Goal: Task Accomplishment & Management: Manage account settings

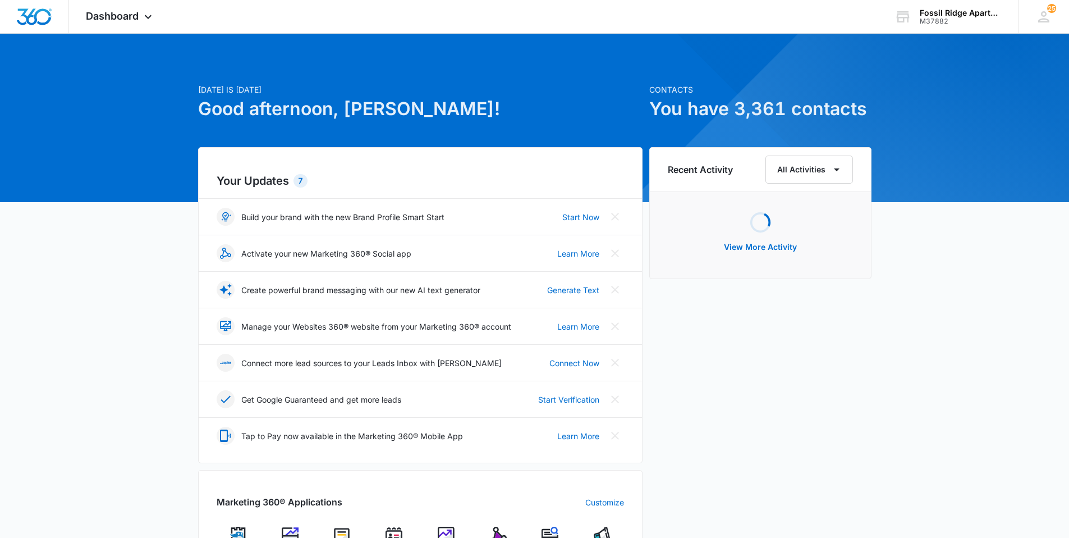
click at [392, 531] on img at bounding box center [393, 534] width 17 height 17
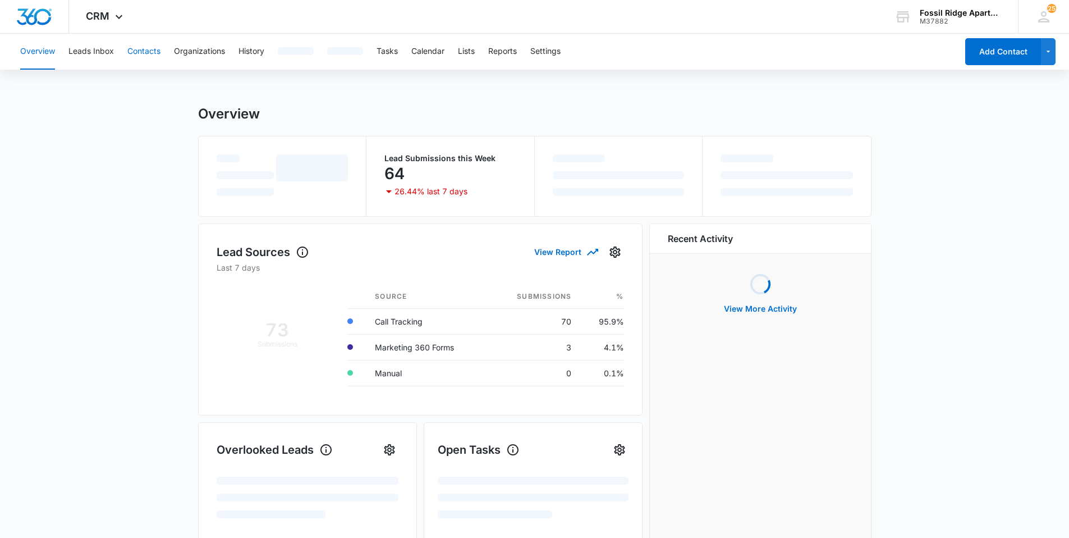
click at [144, 54] on button "Contacts" at bounding box center [143, 52] width 33 height 36
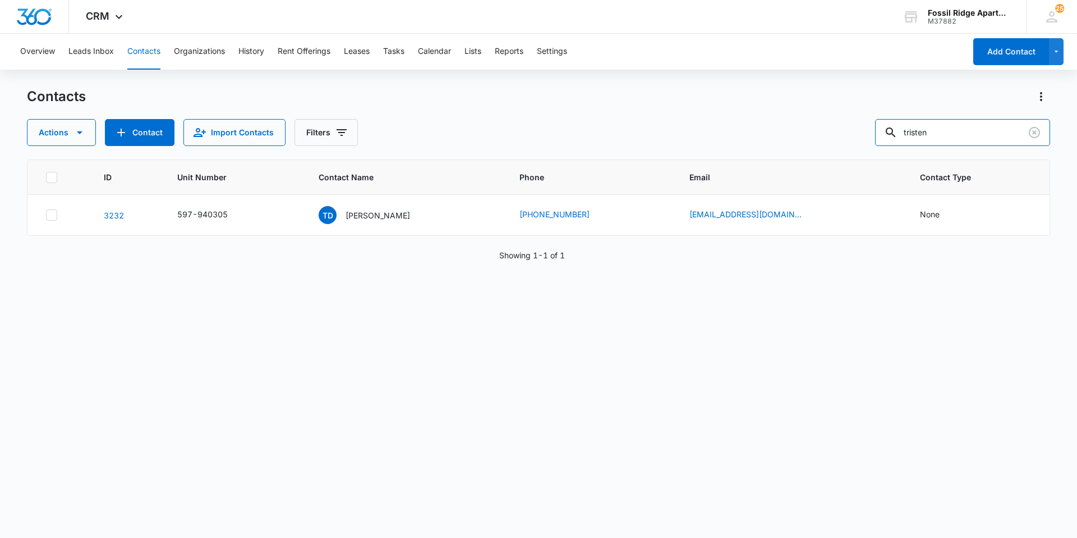
drag, startPoint x: 971, startPoint y: 126, endPoint x: 883, endPoint y: 136, distance: 88.2
click at [883, 136] on div "Actions Contact Import Contacts Filters tristen" at bounding box center [538, 132] width 1023 height 27
type input "100107"
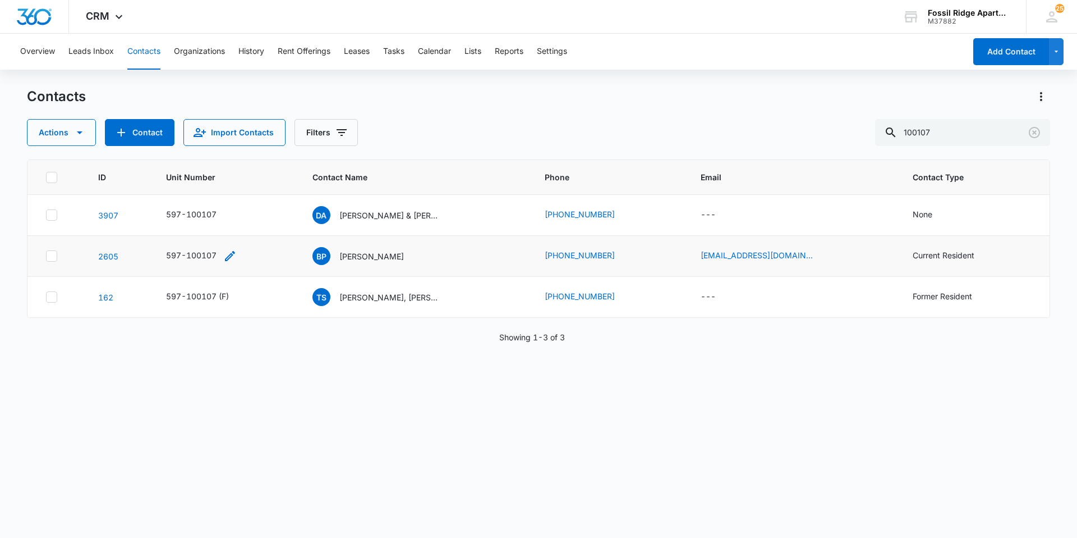
click at [226, 258] on icon "Unit Number - 597-100107 - Select to Edit Field" at bounding box center [229, 255] width 13 height 13
click at [204, 181] on input "597-100107" at bounding box center [206, 184] width 141 height 27
type input "597-100107(F)"
drag, startPoint x: 252, startPoint y: 221, endPoint x: 820, endPoint y: 308, distance: 575.0
click at [251, 221] on button "Save" at bounding box center [261, 219] width 33 height 21
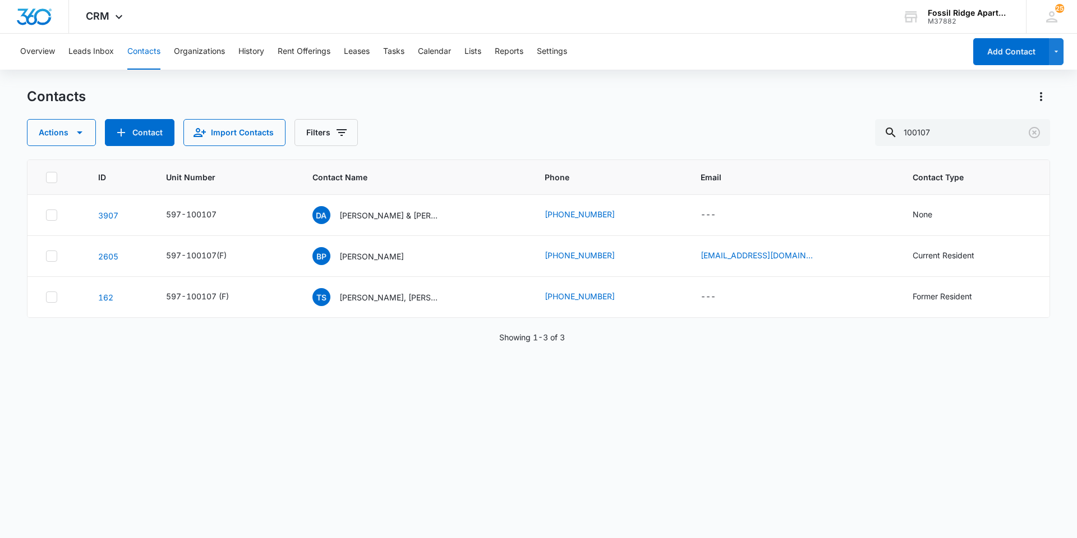
click at [932, 257] on div "Current Resident" at bounding box center [944, 255] width 62 height 12
click at [959, 181] on icon "Remove Current Resident" at bounding box center [961, 184] width 8 height 8
click at [964, 181] on div at bounding box center [966, 184] width 18 height 18
click at [907, 307] on p "Former Resident" at bounding box center [922, 307] width 59 height 12
click at [980, 186] on div "Former Resident" at bounding box center [933, 183] width 107 height 27
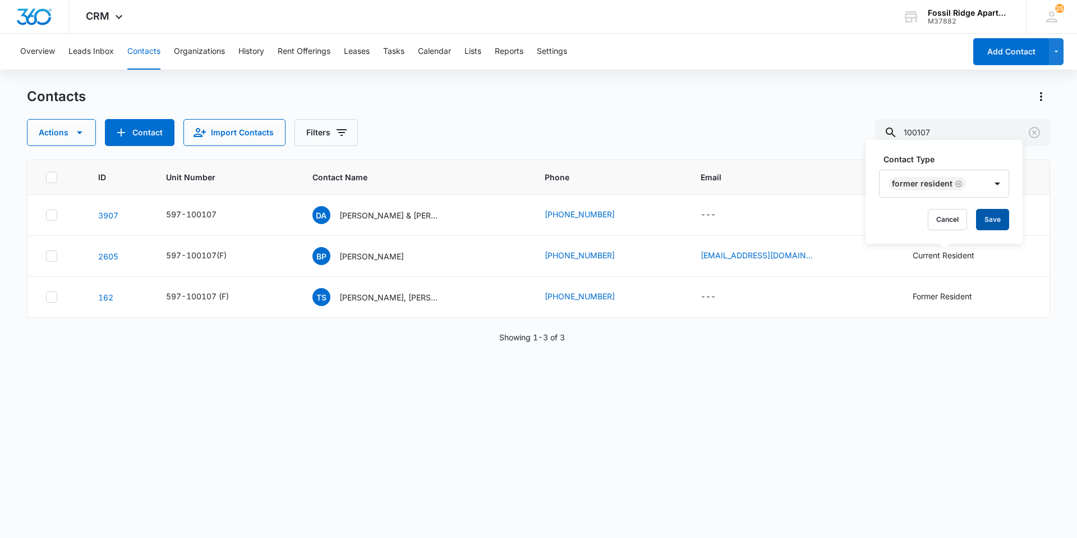
click at [991, 222] on button "Save" at bounding box center [992, 219] width 33 height 21
click at [352, 258] on p "Bernard Pedersen" at bounding box center [372, 256] width 65 height 12
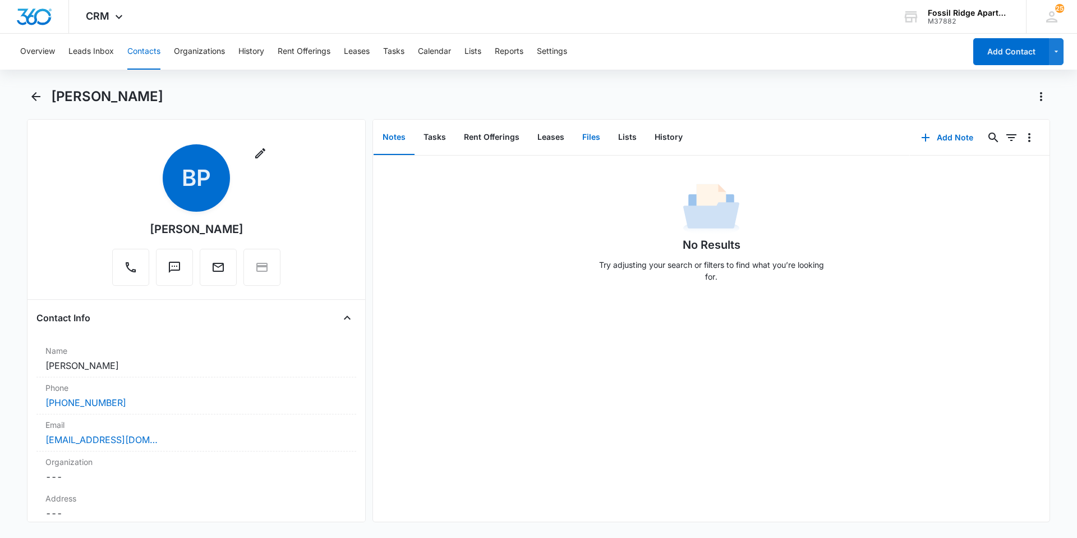
click at [588, 136] on button "Files" at bounding box center [591, 137] width 36 height 35
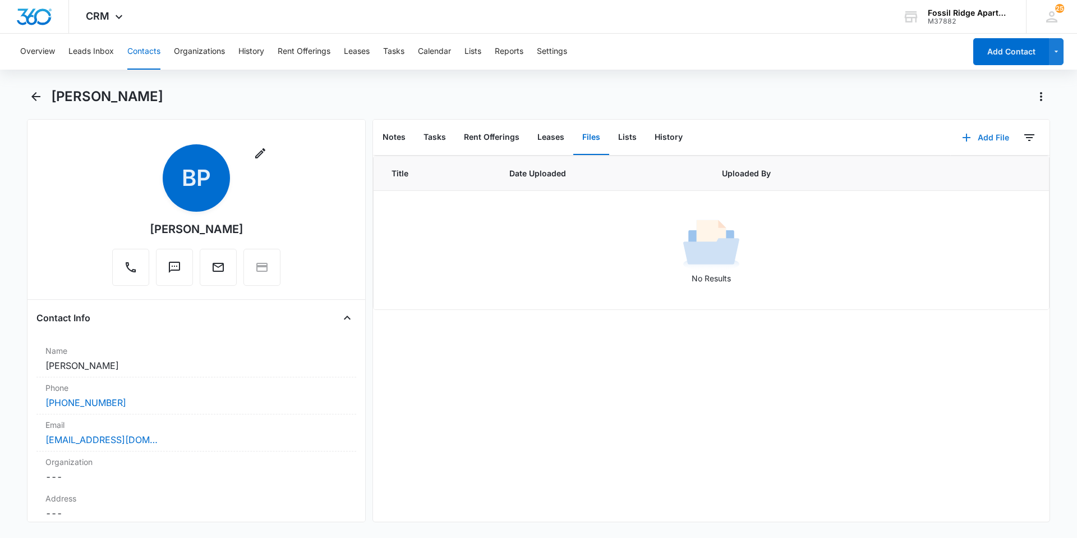
click at [960, 138] on icon "button" at bounding box center [966, 137] width 13 height 13
click at [938, 175] on button "Upload Files" at bounding box center [977, 173] width 85 height 17
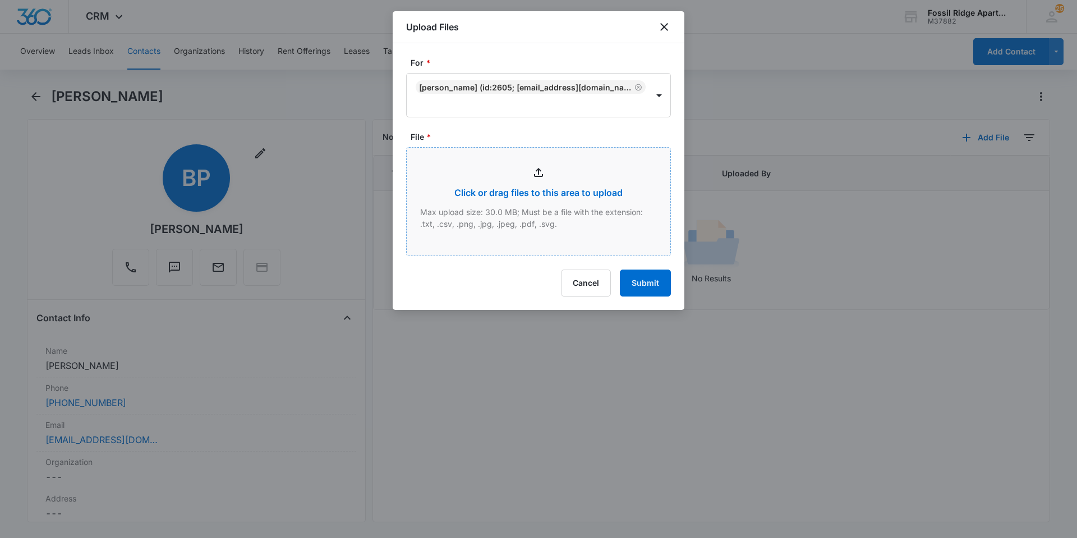
type input "C:\fakepath\Xerox Scan_09122025145635.pdf"
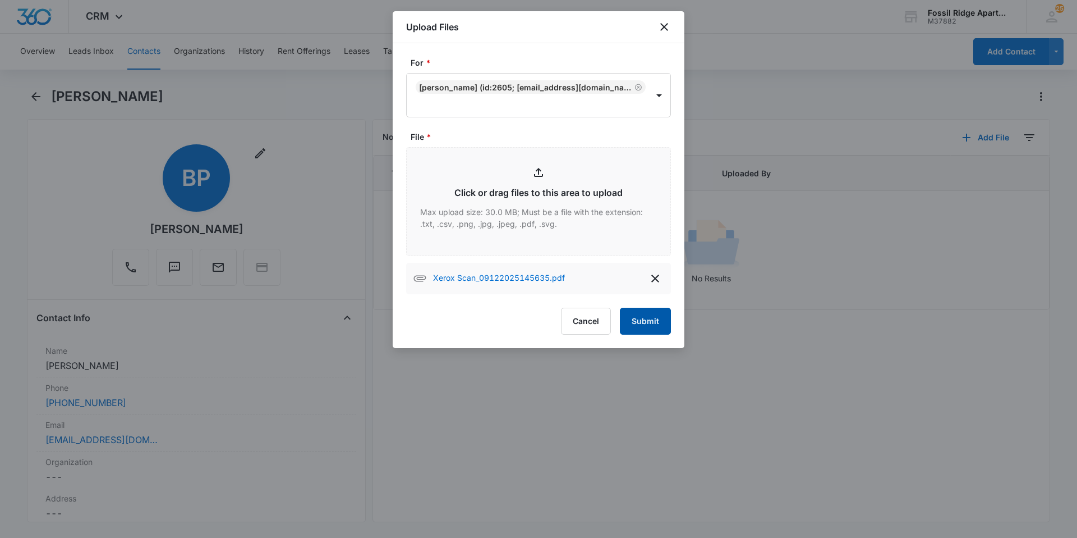
click at [642, 319] on button "Submit" at bounding box center [645, 320] width 51 height 27
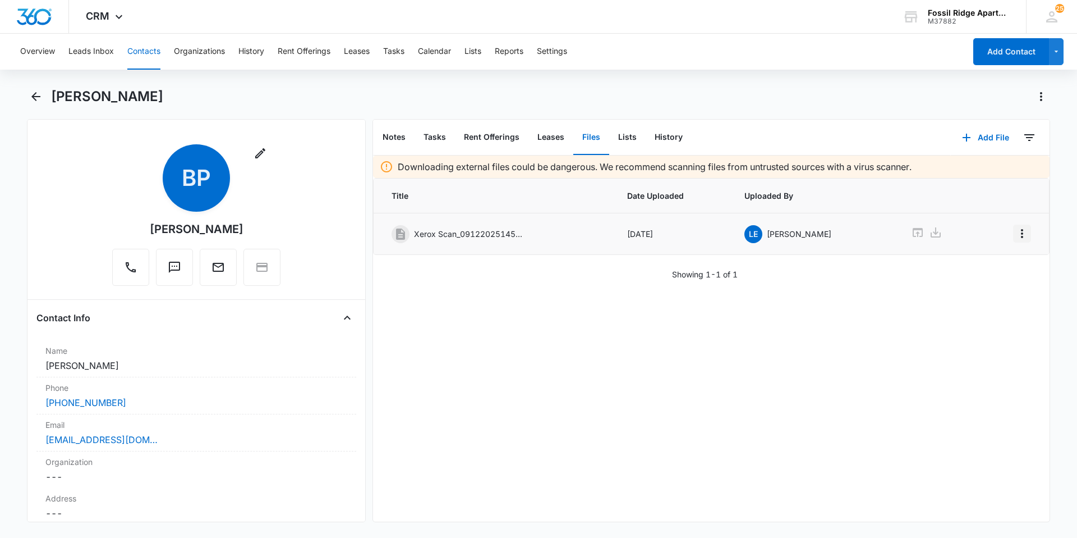
click at [1021, 237] on icon "Overflow Menu" at bounding box center [1022, 233] width 2 height 9
click at [973, 266] on div "Edit" at bounding box center [984, 265] width 24 height 8
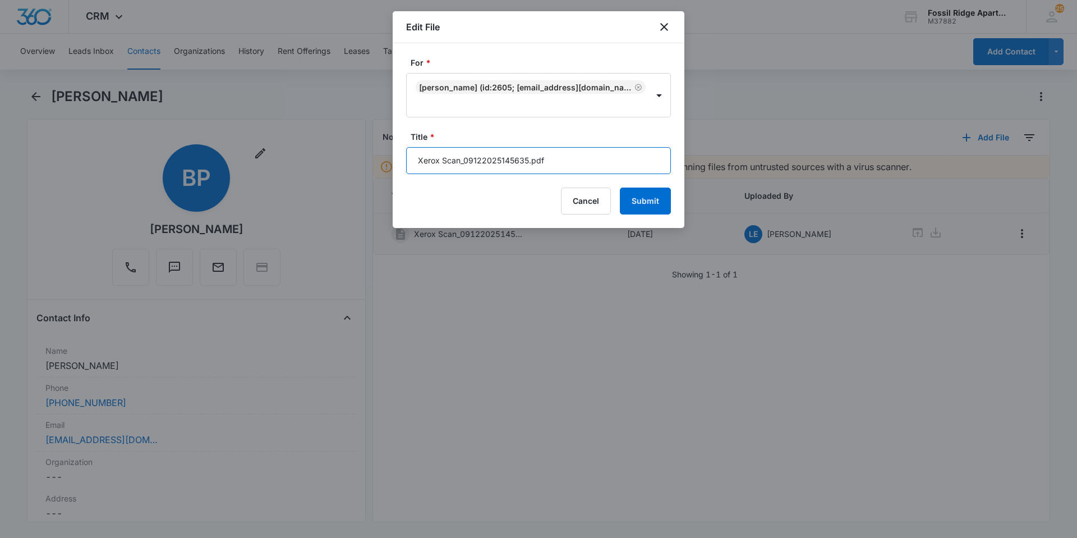
drag, startPoint x: 529, startPoint y: 158, endPoint x: 418, endPoint y: 162, distance: 110.6
click at [416, 158] on input "Xerox Scan_09122025145635.pdf" at bounding box center [538, 160] width 265 height 27
type input "Disbursement 597-100107.pdf"
click at [625, 198] on button "Submit" at bounding box center [645, 200] width 51 height 27
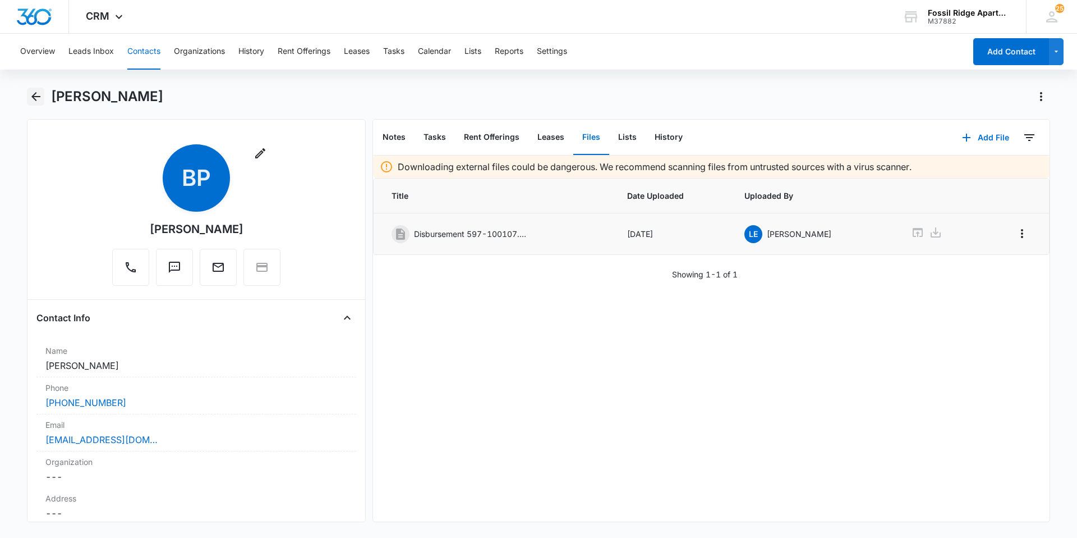
click at [33, 95] on icon "Back" at bounding box center [35, 96] width 9 height 9
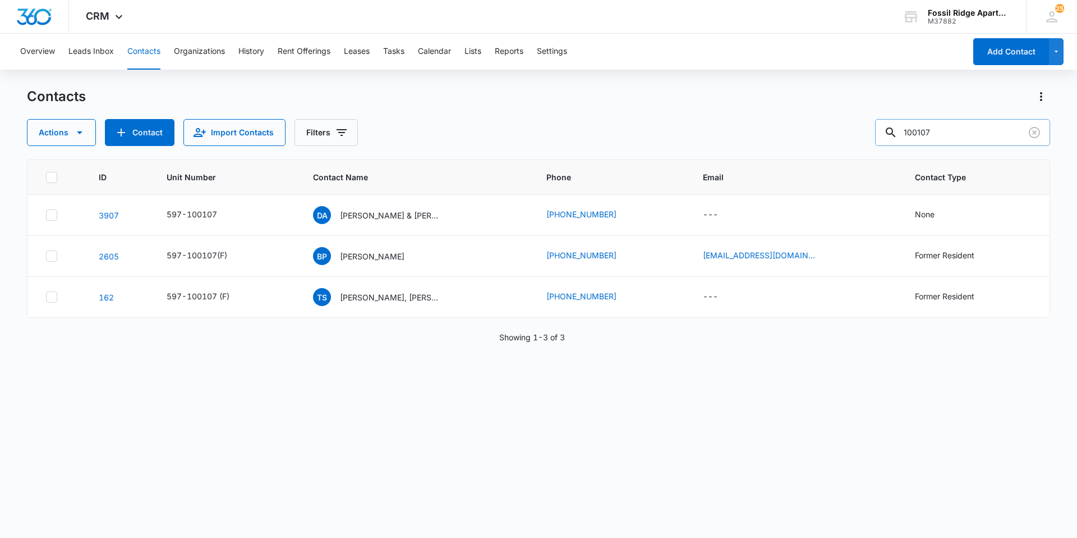
drag, startPoint x: 948, startPoint y: 137, endPoint x: 890, endPoint y: 143, distance: 58.7
click at [890, 142] on input "100107" at bounding box center [962, 132] width 175 height 27
type input "820105"
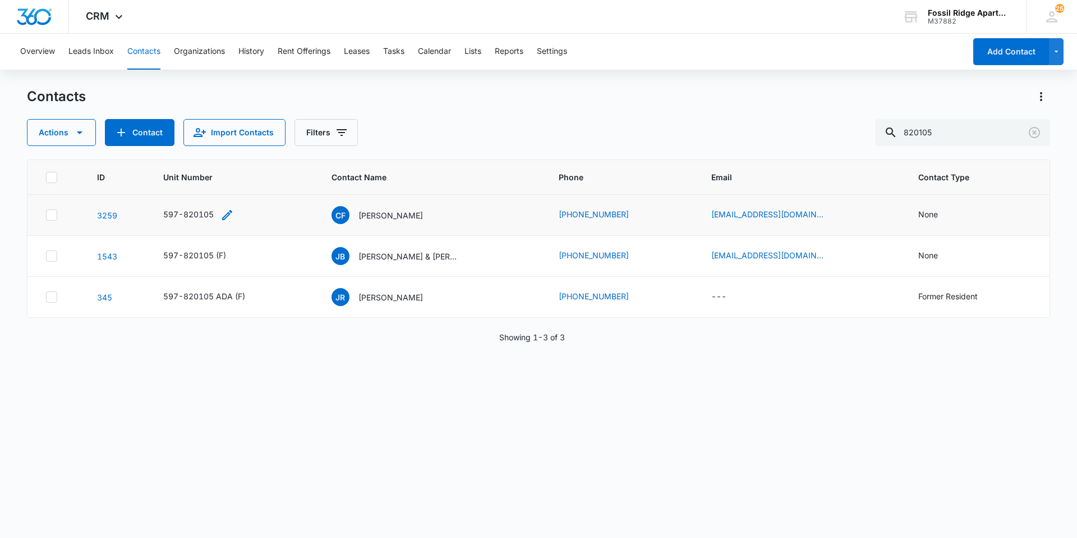
click at [226, 215] on icon "Unit Number - 597-820105 - Select to Edit Field" at bounding box center [227, 215] width 10 height 10
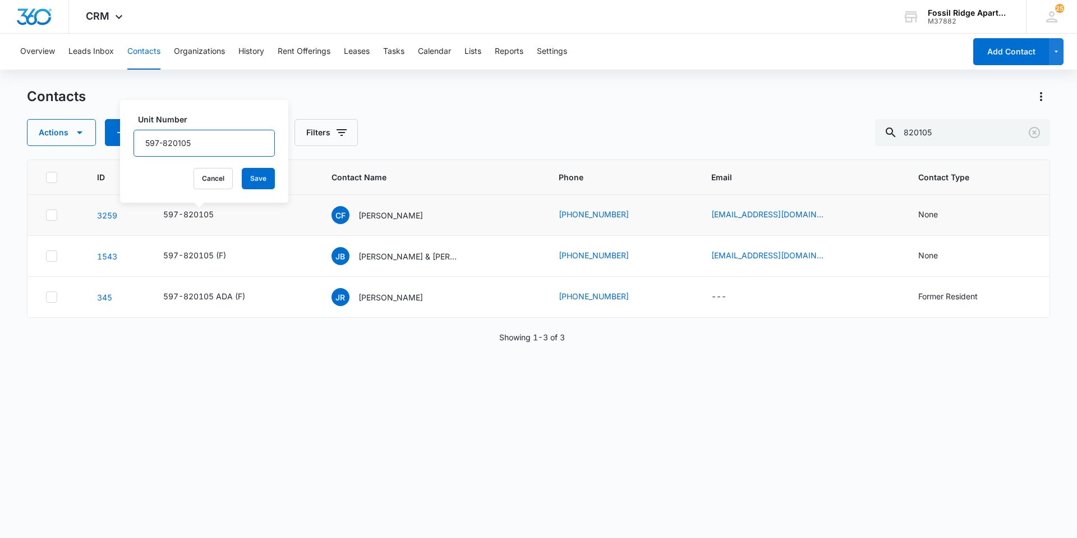
click at [196, 139] on input "597-820105" at bounding box center [204, 143] width 141 height 27
type input "597-820105(F)"
click at [251, 178] on button "Save" at bounding box center [258, 178] width 33 height 21
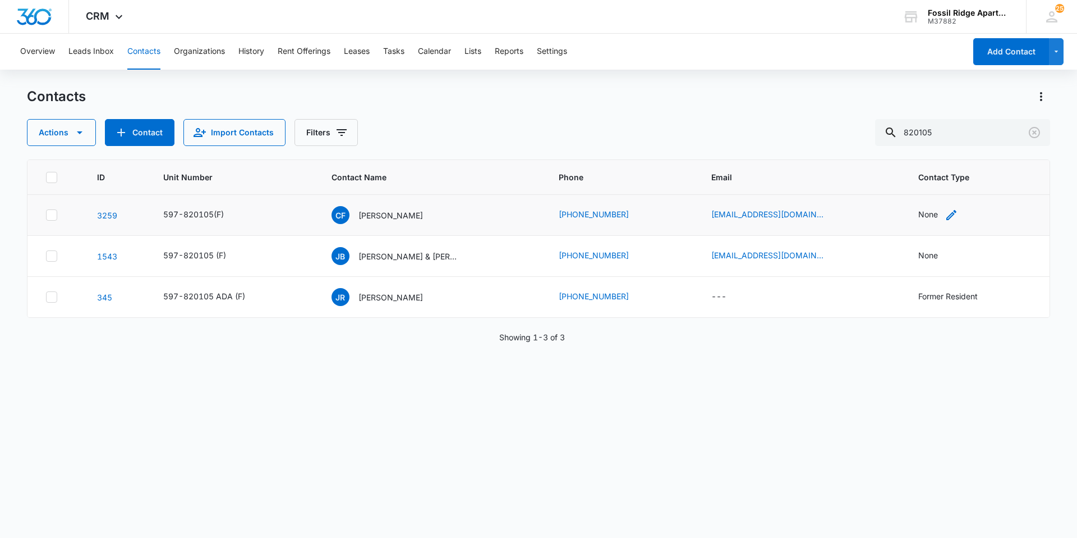
click at [919, 215] on div "None" at bounding box center [928, 214] width 20 height 12
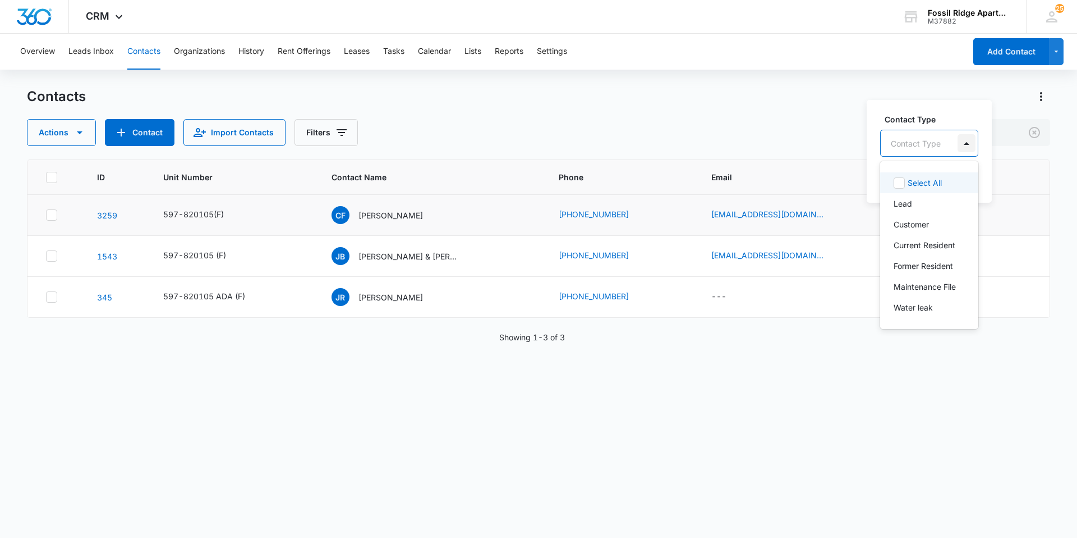
click at [963, 141] on div at bounding box center [967, 143] width 18 height 18
click at [910, 265] on p "Former Resident" at bounding box center [923, 266] width 59 height 12
click at [975, 143] on div "Former Resident" at bounding box center [934, 142] width 107 height 27
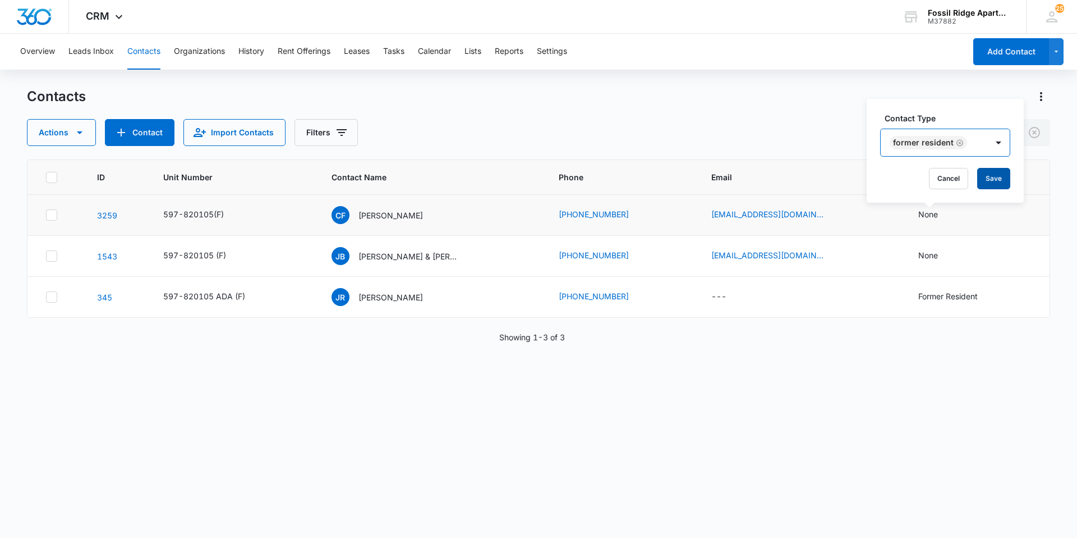
click at [992, 178] on button "Save" at bounding box center [993, 178] width 33 height 21
click at [918, 254] on div "None" at bounding box center [928, 255] width 20 height 12
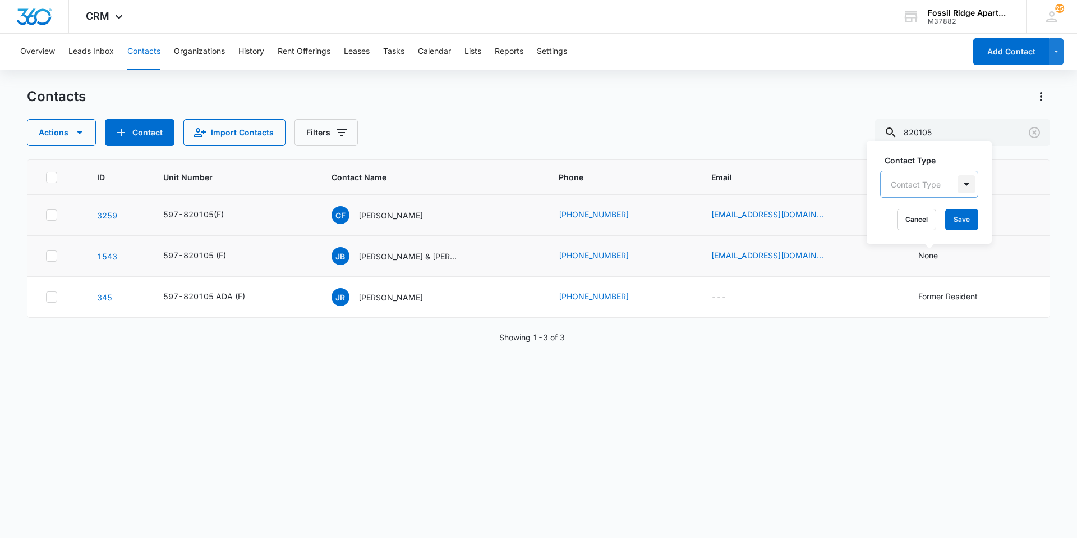
click at [967, 183] on div at bounding box center [967, 184] width 18 height 18
click at [906, 305] on p "Former Resident" at bounding box center [923, 307] width 59 height 12
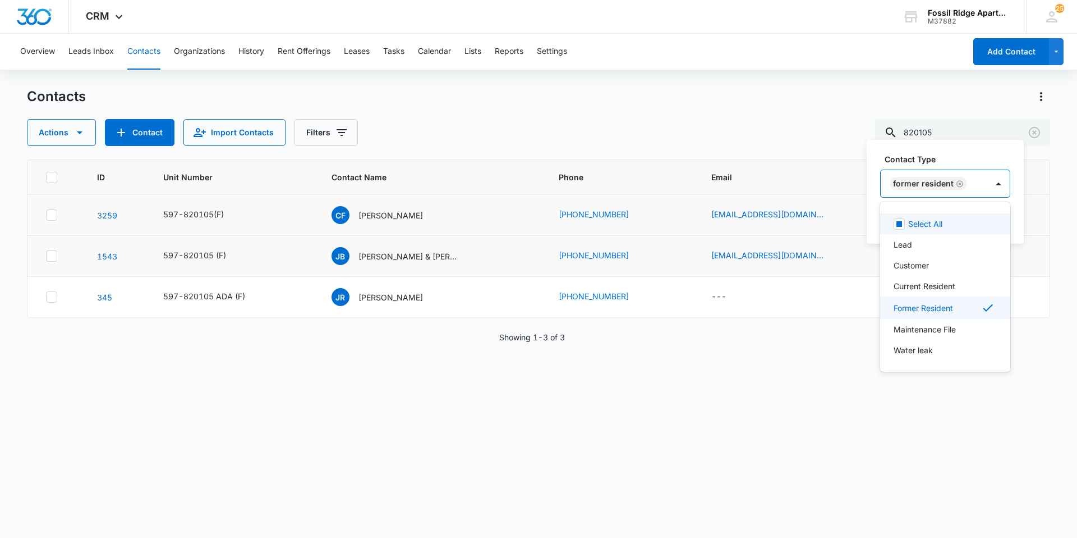
click at [980, 182] on div "Former Resident" at bounding box center [934, 183] width 107 height 27
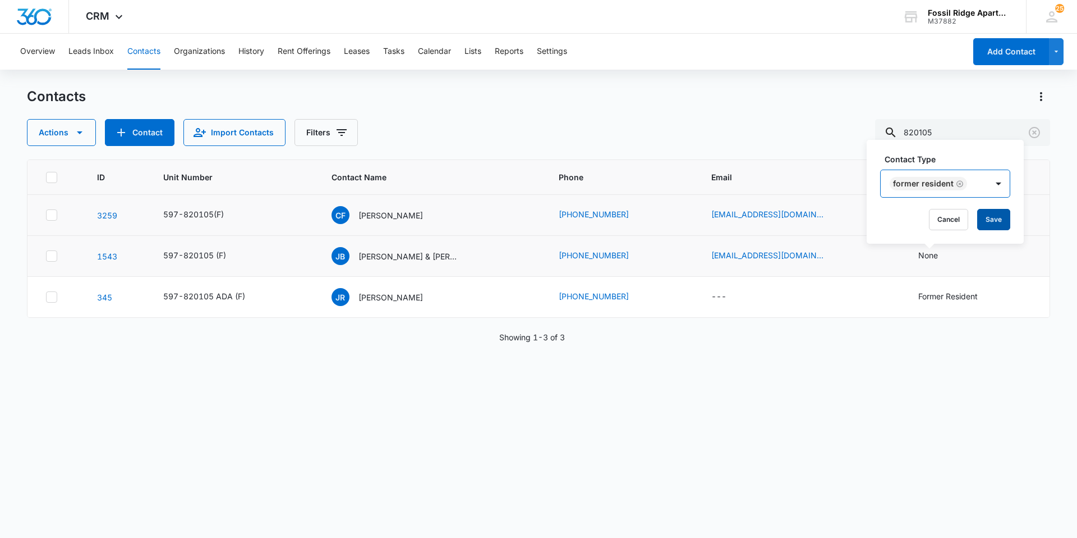
click at [986, 220] on button "Save" at bounding box center [993, 219] width 33 height 21
click at [374, 214] on p "Carlos Flores" at bounding box center [391, 215] width 65 height 12
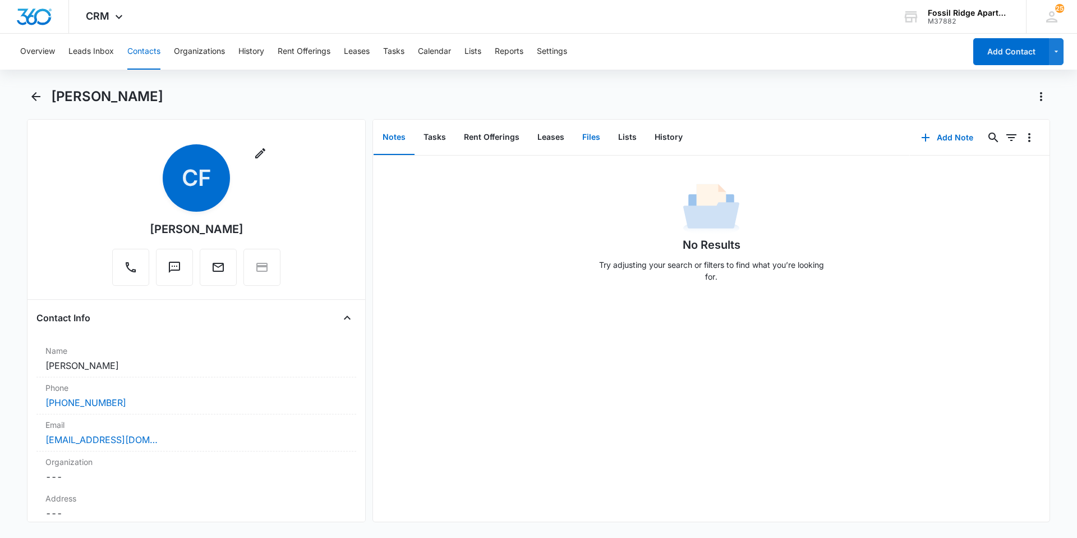
click at [590, 136] on button "Files" at bounding box center [591, 137] width 36 height 35
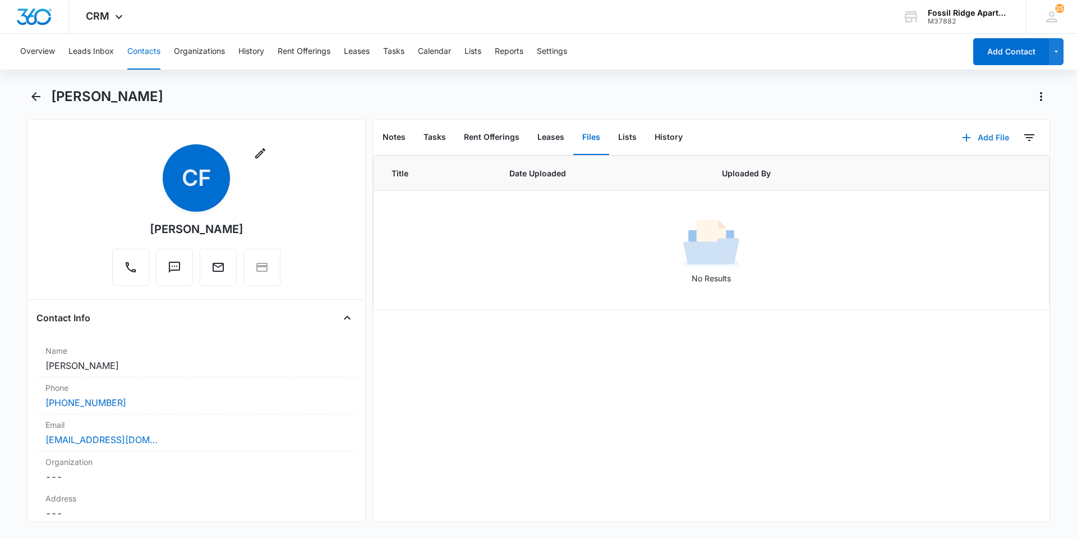
click at [960, 138] on icon "button" at bounding box center [966, 137] width 13 height 13
click at [948, 173] on div "Upload Files" at bounding box center [970, 173] width 45 height 8
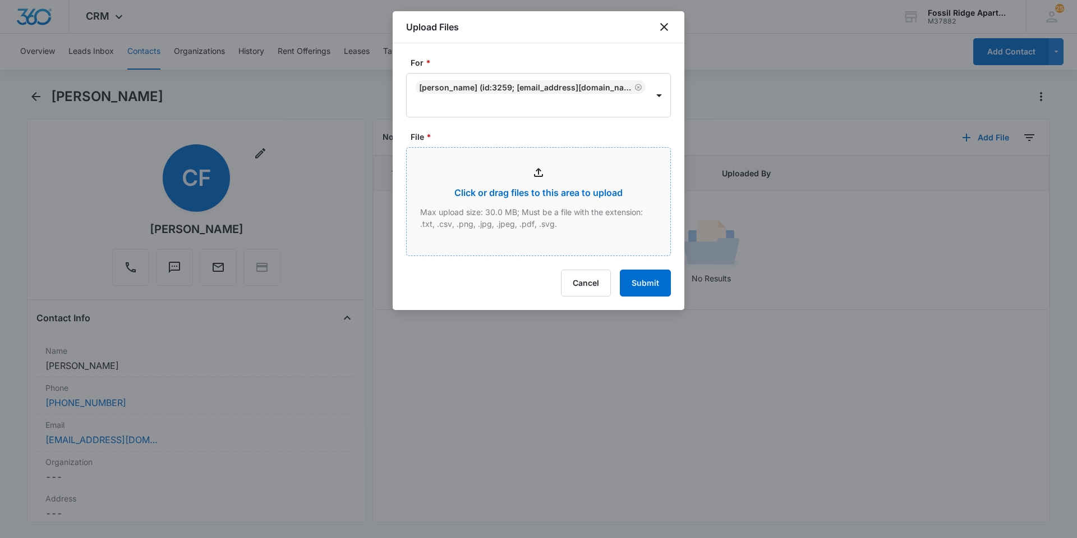
type input "C:\fakepath\Xerox Scan_09122025142955.pdf"
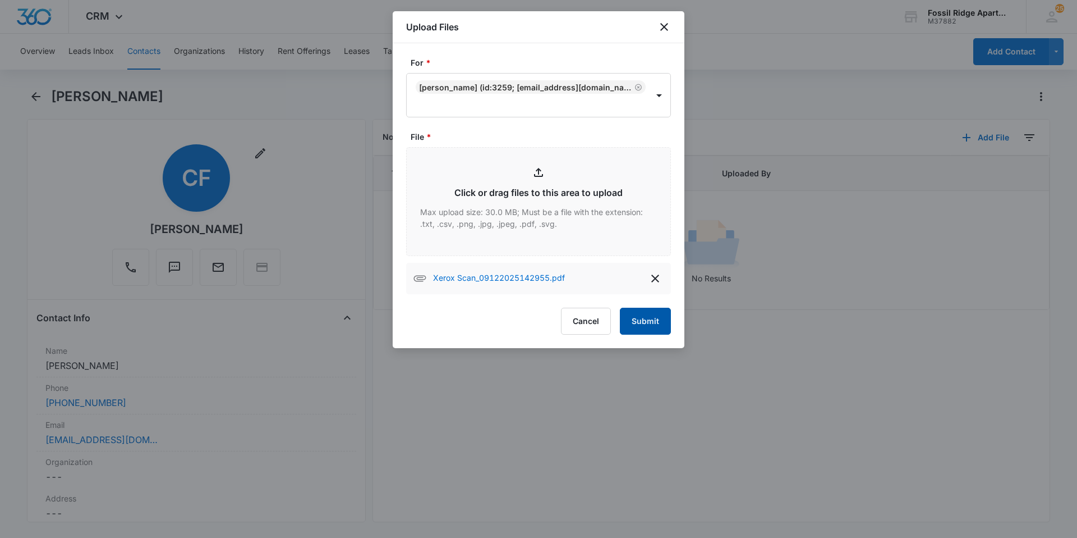
click at [656, 321] on button "Submit" at bounding box center [645, 320] width 51 height 27
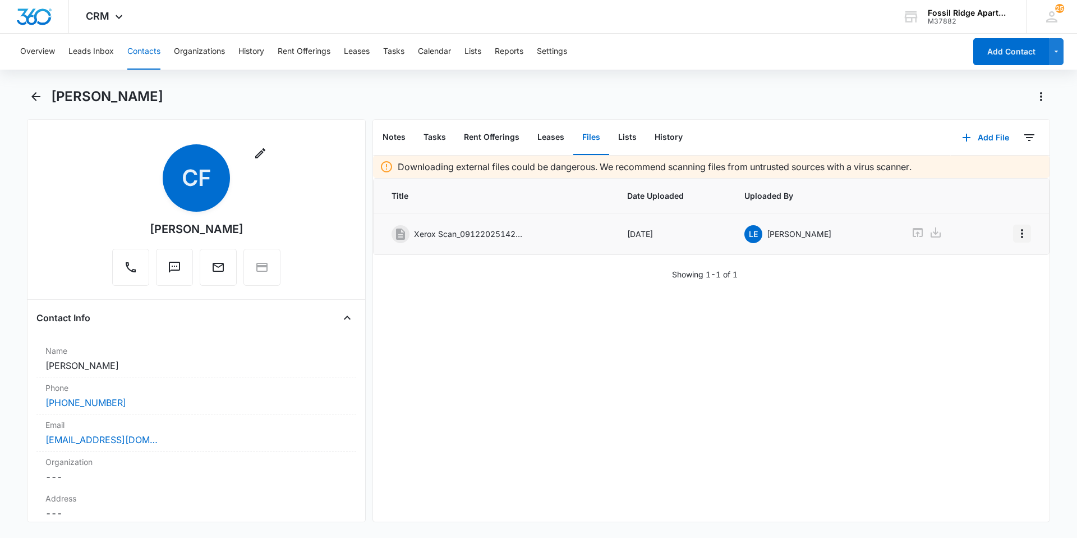
click at [1016, 235] on icon "Overflow Menu" at bounding box center [1022, 233] width 13 height 13
click at [976, 265] on div "Edit" at bounding box center [984, 265] width 24 height 8
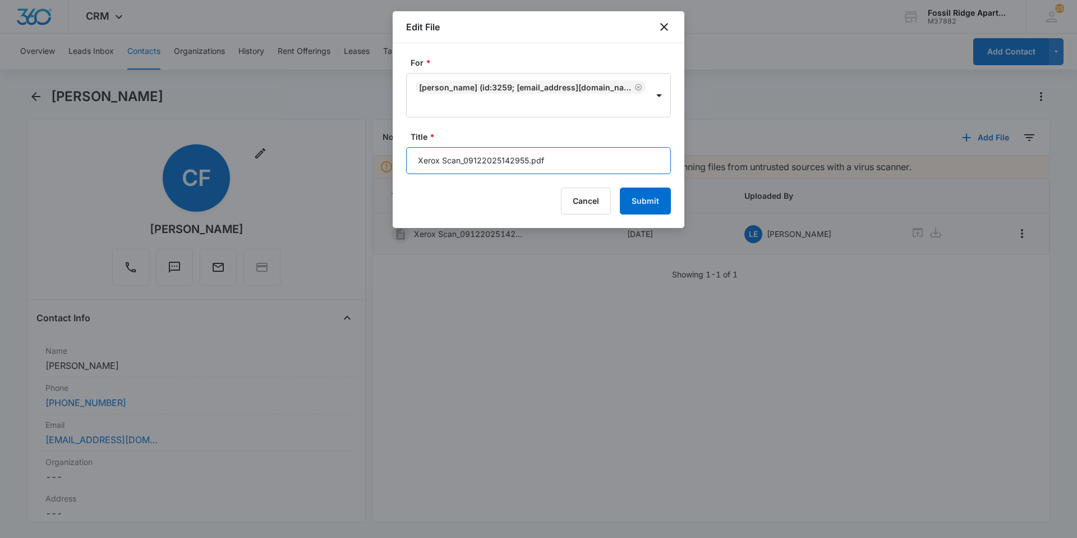
drag, startPoint x: 528, startPoint y: 159, endPoint x: 401, endPoint y: 154, distance: 127.5
click at [401, 154] on div "For * Carlos Flores (ID:3259; carlosandres.flores281274@gmail.com; 5513407738) …" at bounding box center [539, 135] width 292 height 185
type input "Disbursement 597-820105.pdf"
click at [641, 201] on button "Submit" at bounding box center [645, 200] width 51 height 27
